Goal: Obtain resource: Download file/media

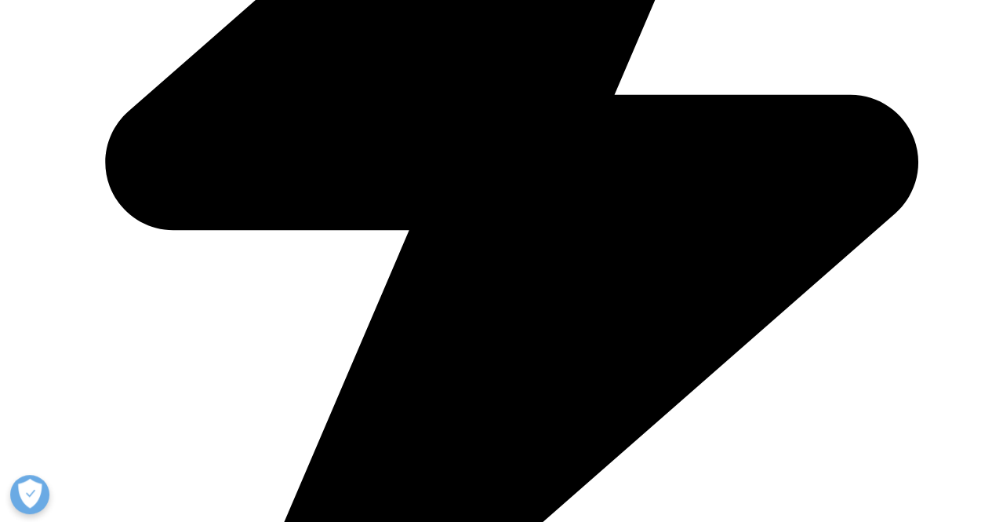
scroll to position [918, 0]
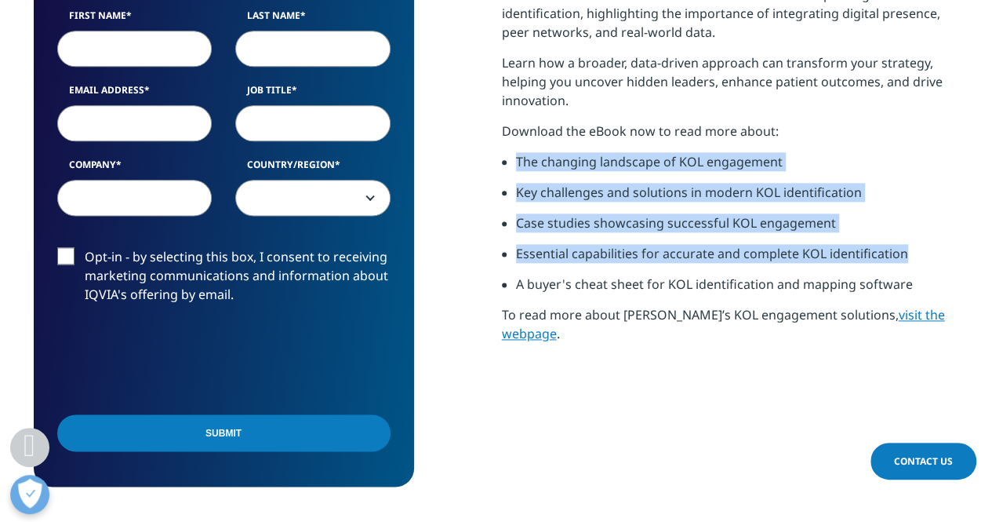
drag, startPoint x: 518, startPoint y: 161, endPoint x: 905, endPoint y: 260, distance: 399.9
click at [912, 260] on ul "The changing landscape of KOL engagement Key challenges and solutions in modern…" at bounding box center [730, 229] width 457 height 153
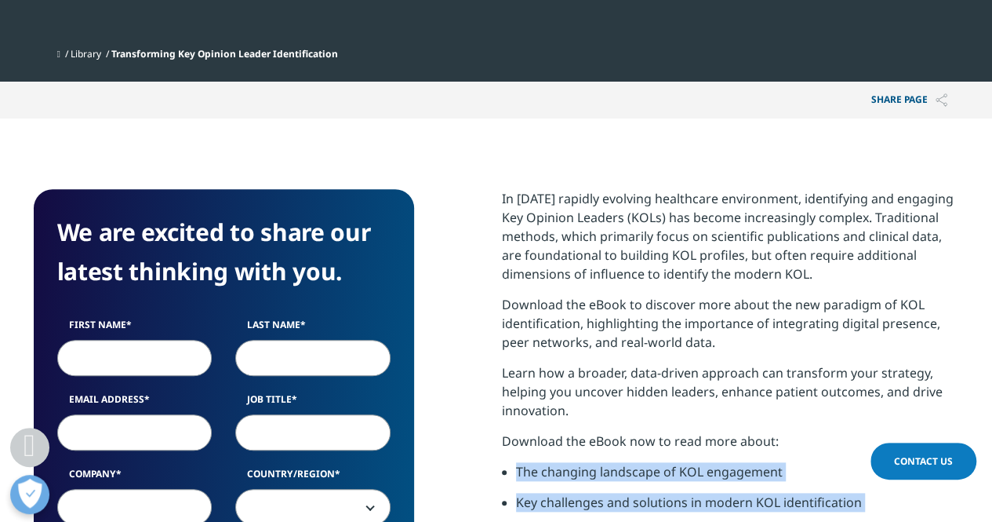
scroll to position [682, 0]
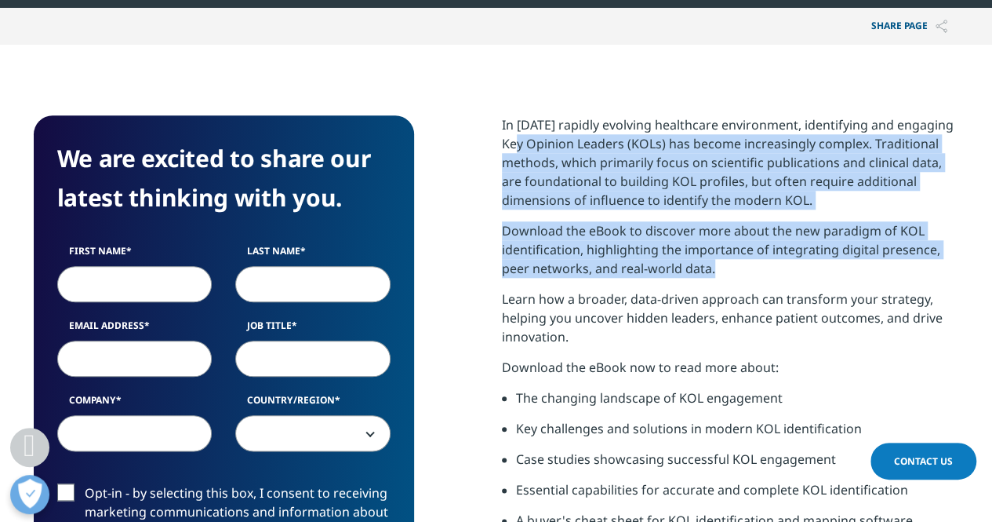
drag, startPoint x: 511, startPoint y: 145, endPoint x: 601, endPoint y: 322, distance: 198.6
click at [719, 266] on div "In [DATE] rapidly evolving healthcare environment, identifying and engaging Key…" at bounding box center [730, 352] width 457 height 475
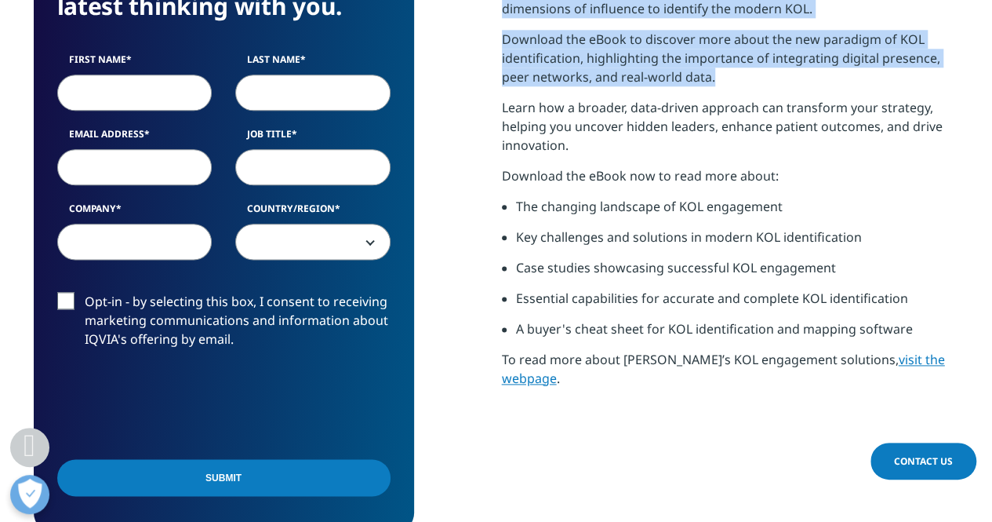
scroll to position [839, 0]
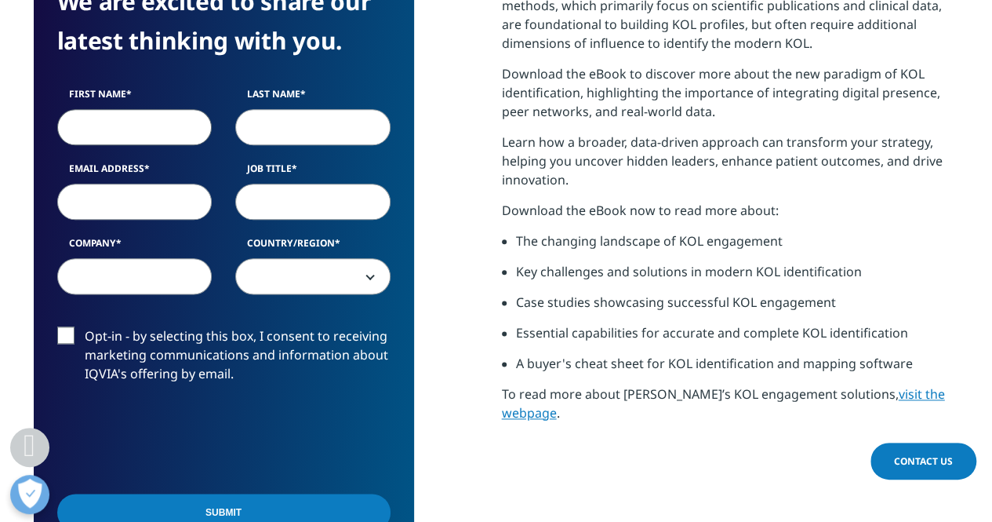
click at [147, 131] on input "First Name" at bounding box center [134, 127] width 155 height 36
type input "Amit"
type input "[PERSON_NAME]"
type input "[EMAIL_ADDRESS][DOMAIN_NAME]"
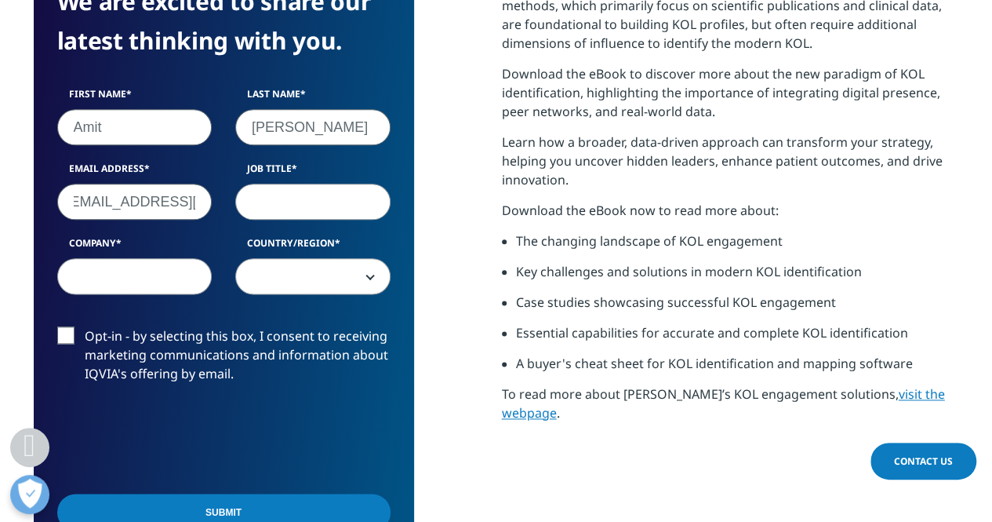
scroll to position [0, 0]
type input "Associate Director"
click at [111, 282] on input "Company" at bounding box center [134, 276] width 155 height 36
type input "Nagarro"
click at [287, 277] on span at bounding box center [313, 277] width 154 height 36
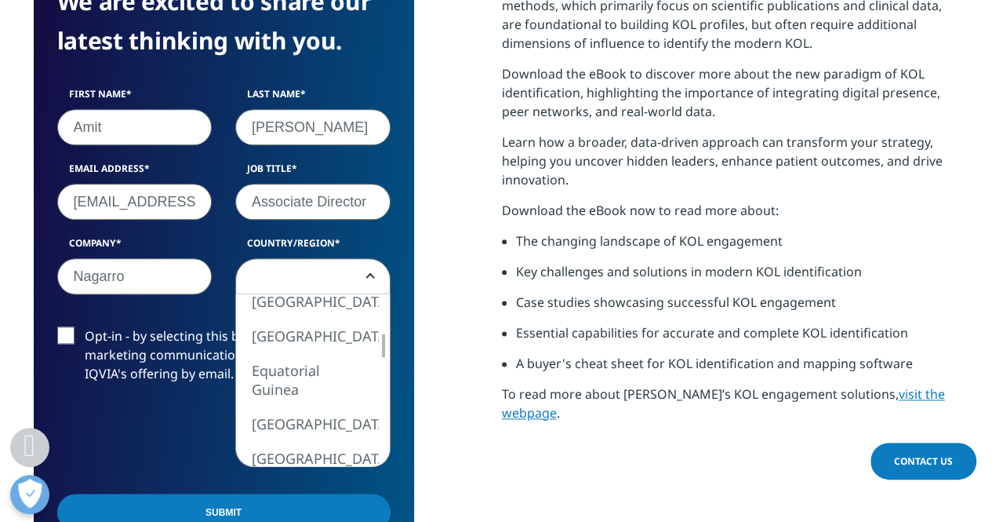
click at [317, 281] on span at bounding box center [313, 277] width 154 height 36
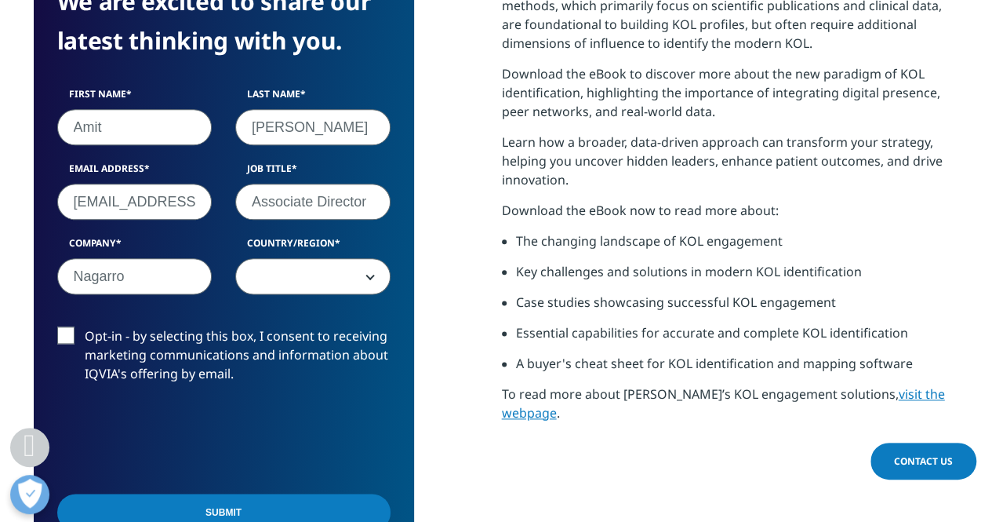
click at [317, 281] on span at bounding box center [313, 277] width 154 height 36
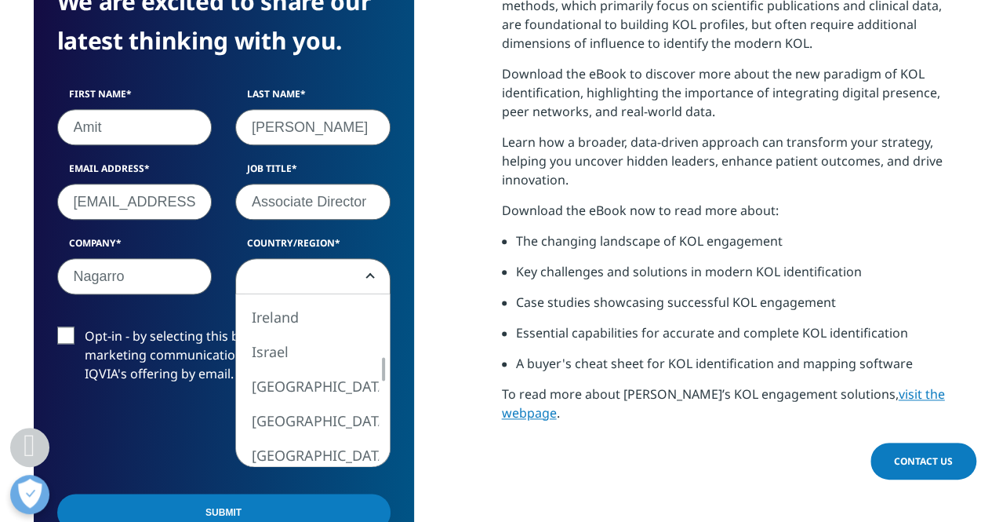
select select "India"
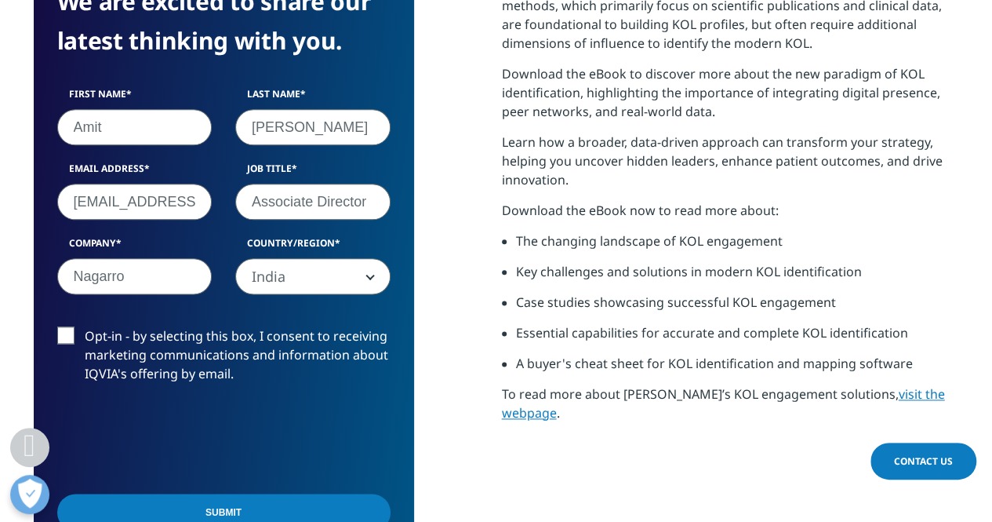
click at [66, 324] on form "We are excited to share our latest thinking with you. First Name [PERSON_NAME] …" at bounding box center [223, 262] width 333 height 560
click at [209, 507] on input "Submit" at bounding box center [223, 511] width 333 height 37
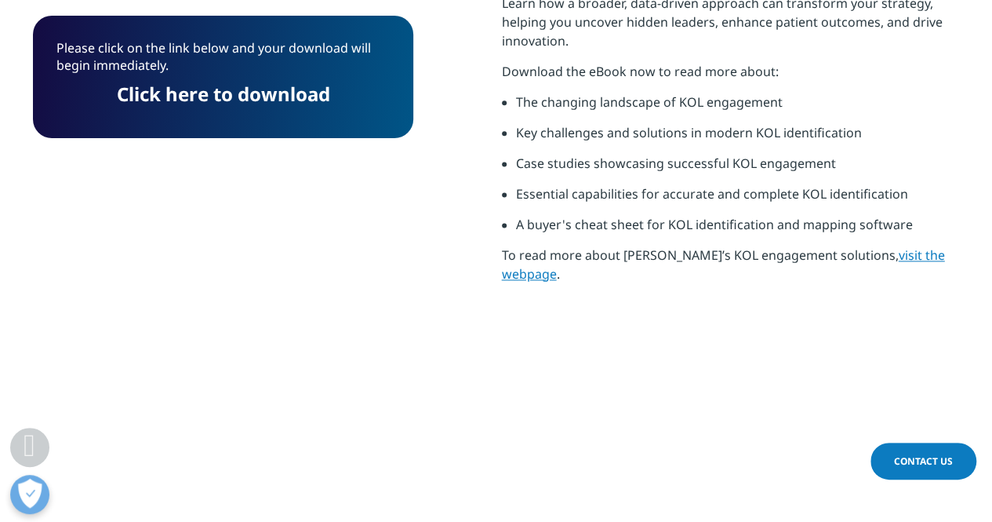
scroll to position [8, 8]
click at [276, 97] on link "Click here to download" at bounding box center [223, 94] width 213 height 26
